Goal: Navigation & Orientation: Find specific page/section

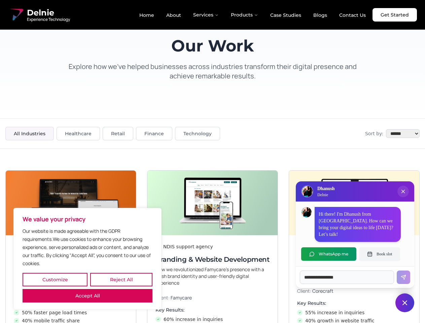
click at [55, 279] on button "Customize" at bounding box center [55, 279] width 65 height 13
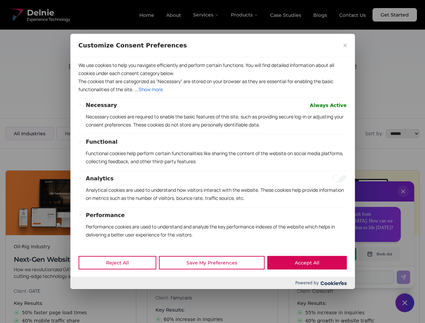
click at [121, 279] on div at bounding box center [212, 161] width 425 height 323
click at [87, 77] on p "We use cookies to help you navigate efficiently and perform certain functions. …" at bounding box center [212, 69] width 268 height 16
click at [212, 93] on p "The cookies that are categorized as "Necessary" are stored on your browser as t…" at bounding box center [212, 85] width 268 height 16
click at [403, 198] on div at bounding box center [212, 161] width 425 height 323
click at [328, 254] on div "Reject All Save My Preferences Accept All" at bounding box center [212, 262] width 284 height 29
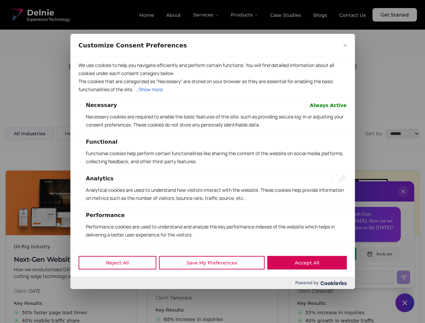
click at [379, 254] on div at bounding box center [212, 161] width 425 height 323
click at [404, 303] on div at bounding box center [212, 161] width 425 height 323
click at [206, 15] on div at bounding box center [212, 161] width 425 height 323
click at [244, 15] on div at bounding box center [212, 161] width 425 height 323
